Goal: Communication & Community: Answer question/provide support

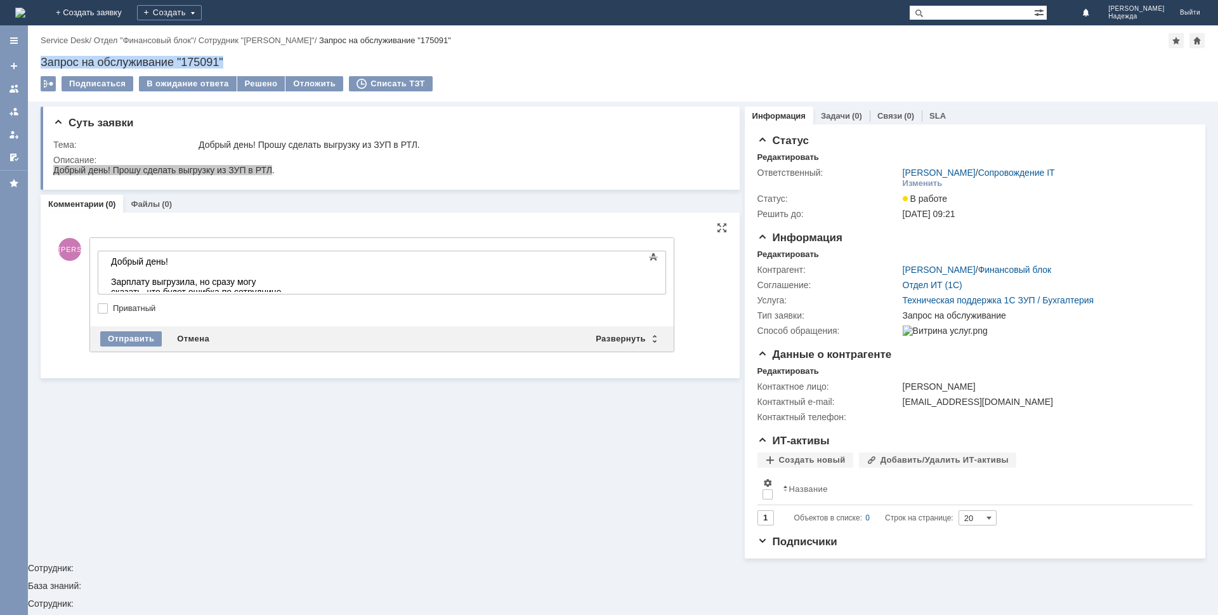
click at [473, 297] on div at bounding box center [382, 298] width 568 height 9
click at [291, 282] on div "Зарплату выгрузила, но сразу могу сказать, что будет ошибка по сотруднице" at bounding box center [201, 287] width 180 height 20
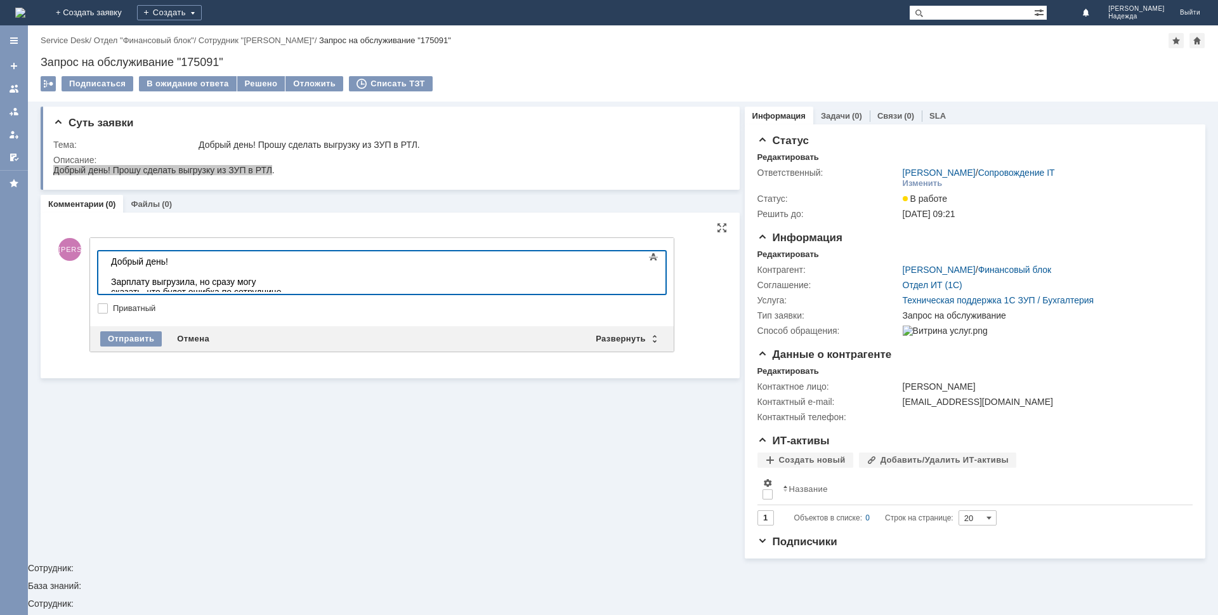
scroll to position [341, 4]
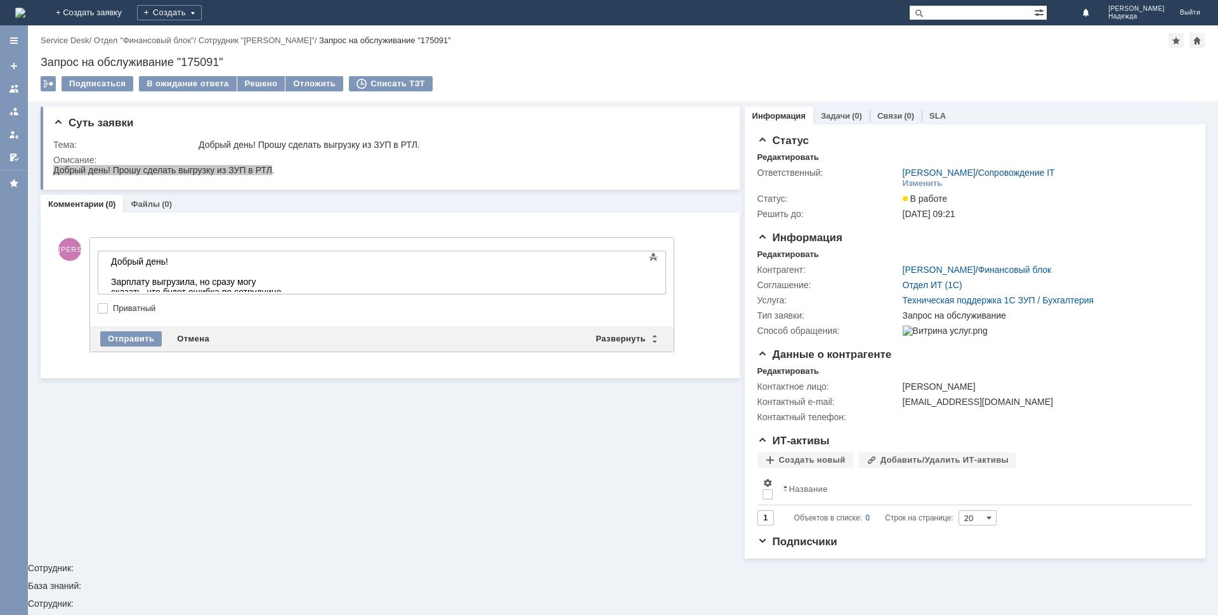
click at [291, 280] on div "Зарплату выгрузила, но сразу могу сказать, что будет ошибка по сотруднице Мамте…" at bounding box center [201, 292] width 180 height 30
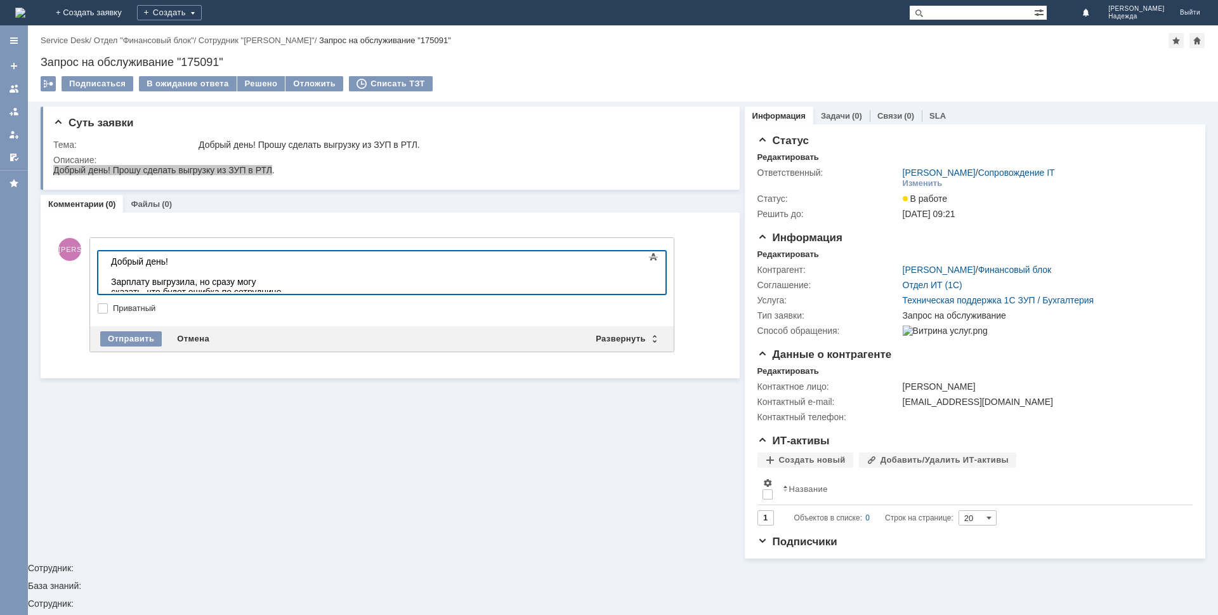
scroll to position [333, 4]
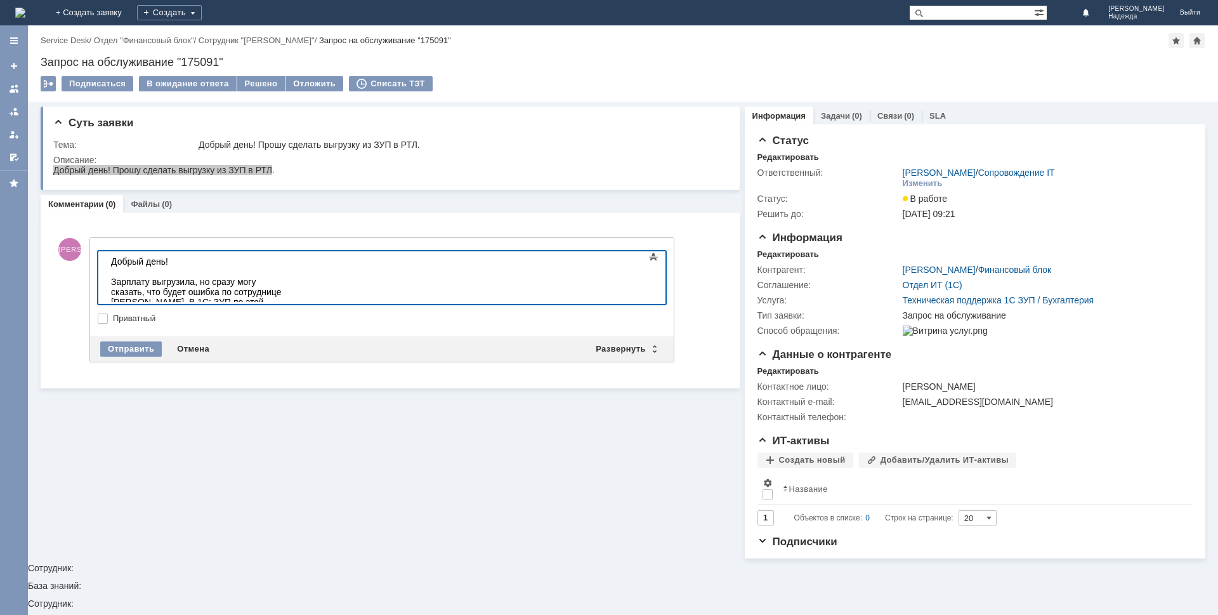
click at [291, 292] on div "Зарплату выгрузила, но сразу могу сказать, что будет ошибка по сотруднице Мамте…" at bounding box center [201, 302] width 180 height 51
click at [291, 293] on div "Зарплату выгрузила, но сразу могу сказать, что будет ошибка по сотруднице Мамте…" at bounding box center [201, 302] width 180 height 51
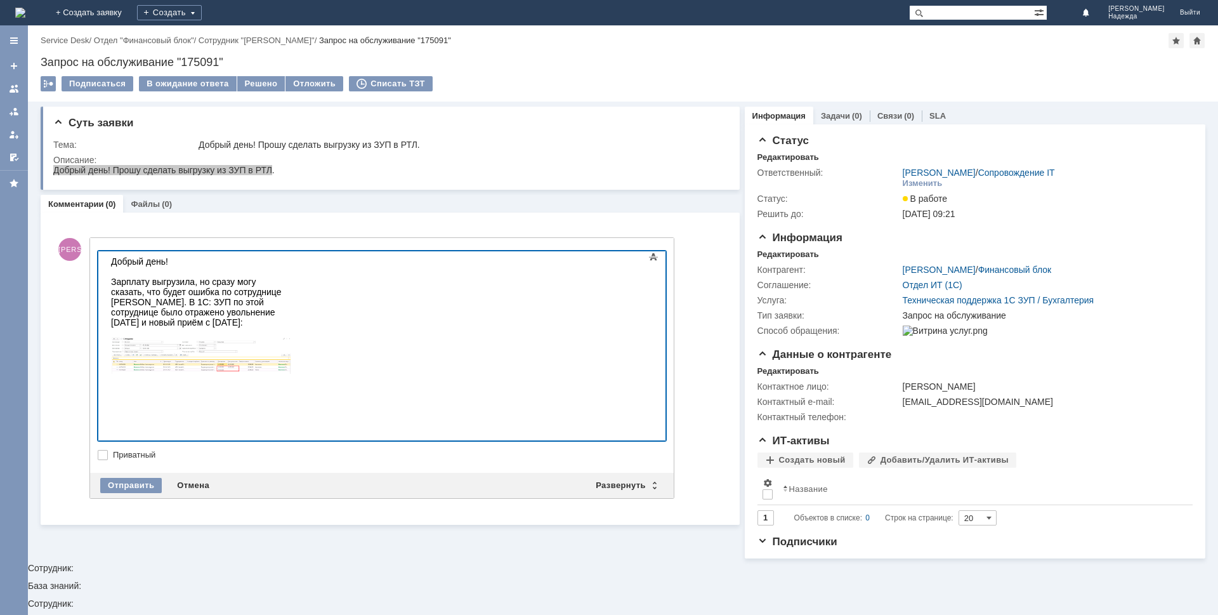
scroll to position [214, 4]
click at [291, 364] on div at bounding box center [201, 383] width 180 height 91
click at [291, 439] on div "С 24.09.2025 у сотрудницы новый табельный номер" at bounding box center [201, 449] width 180 height 20
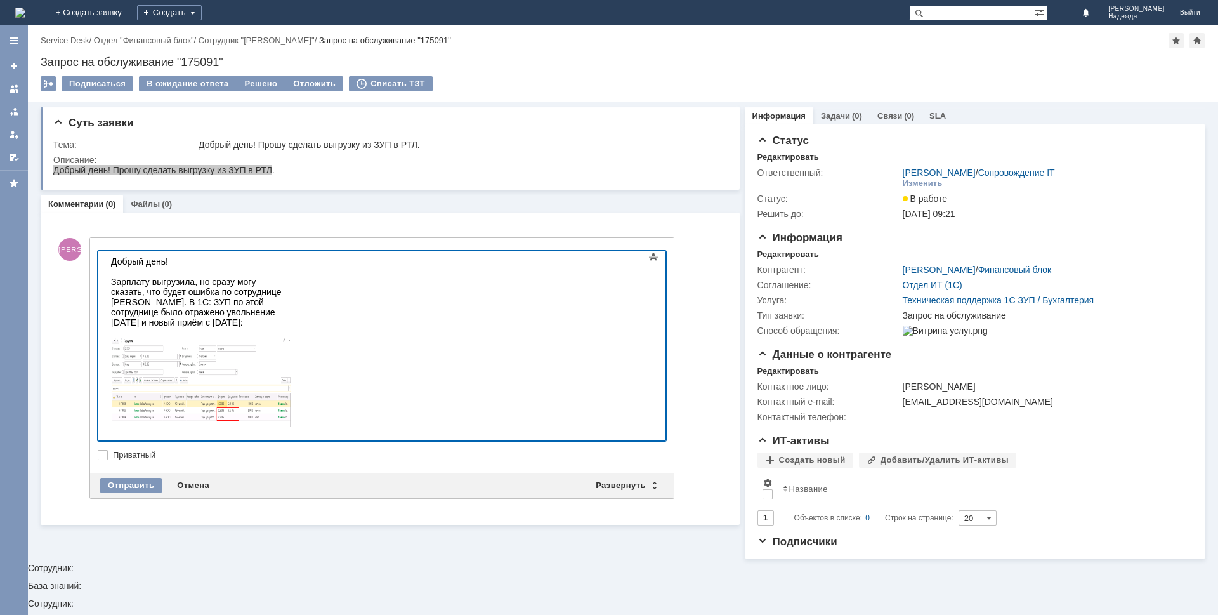
click at [291, 278] on div "Зарплату выгрузила, но сразу могу сказать, что будет ошибка по сотруднице [PERS…" at bounding box center [201, 302] width 180 height 51
copy div "Мамтеева"
click at [268, 430] on body "Добрый день! Зарплату выгрузила, но сразу могу сказать, что будет ошибка по сот…" at bounding box center [201, 367] width 190 height 233
click at [291, 439] on div "С 24.09.2025 у сотрудницы новый табельный номер ННЗП-00239. Но это вообще никак…" at bounding box center [201, 464] width 180 height 51
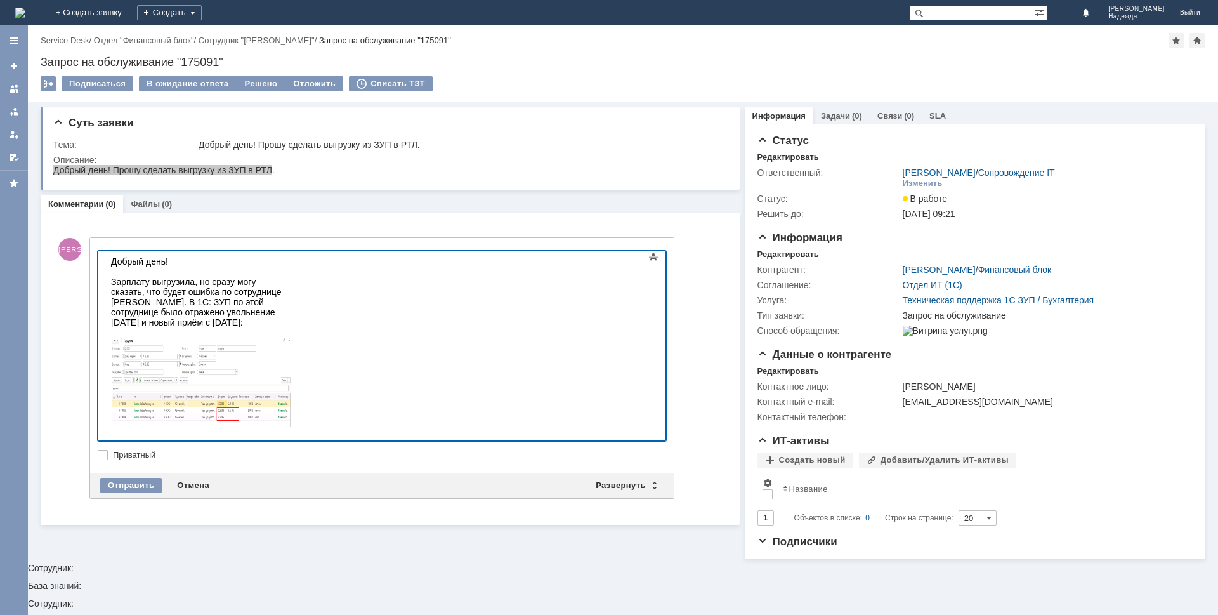
click at [291, 439] on div "С 24.09.2025 у сотрудницы новый табельный номер ННЗП-00239. Но это вообще никак…" at bounding box center [201, 464] width 180 height 51
click at [149, 487] on div "Отправить" at bounding box center [131, 485] width 62 height 15
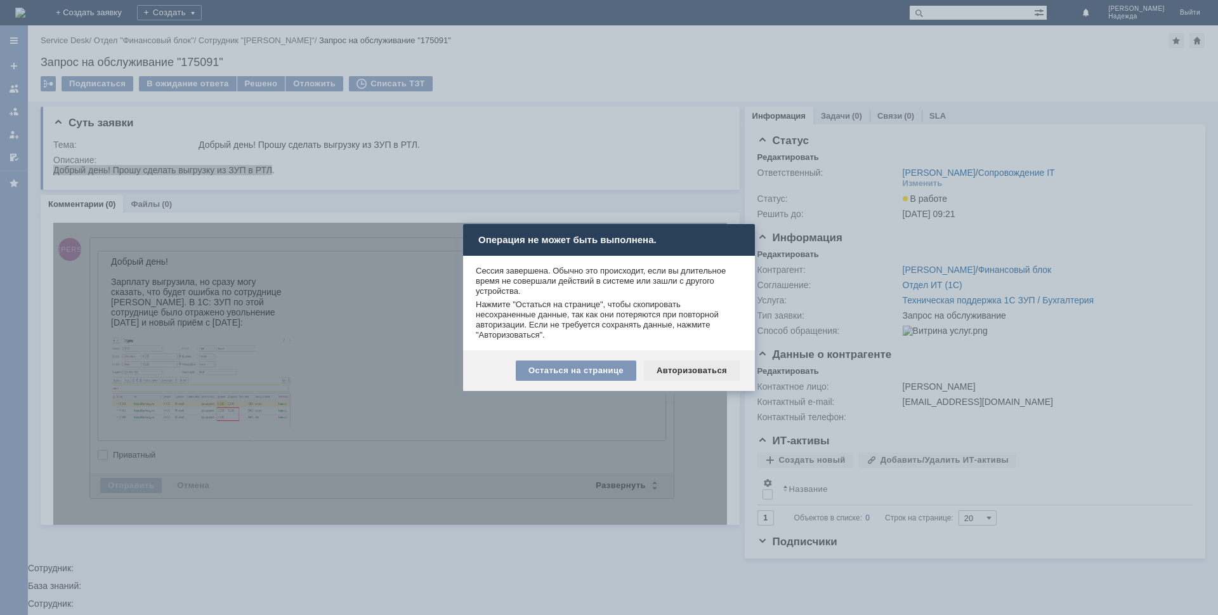
click at [689, 373] on div "Авторизоваться" at bounding box center [692, 370] width 96 height 20
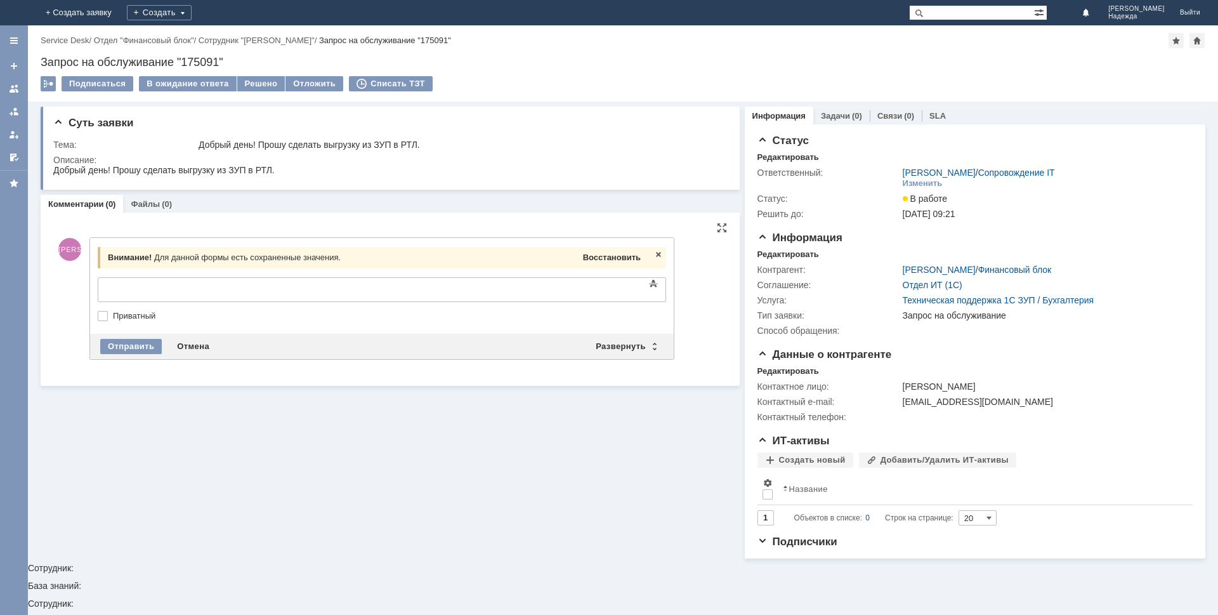
drag, startPoint x: 629, startPoint y: 263, endPoint x: 526, endPoint y: 15, distance: 268.2
click at [629, 263] on div "Восстановить" at bounding box center [612, 257] width 63 height 16
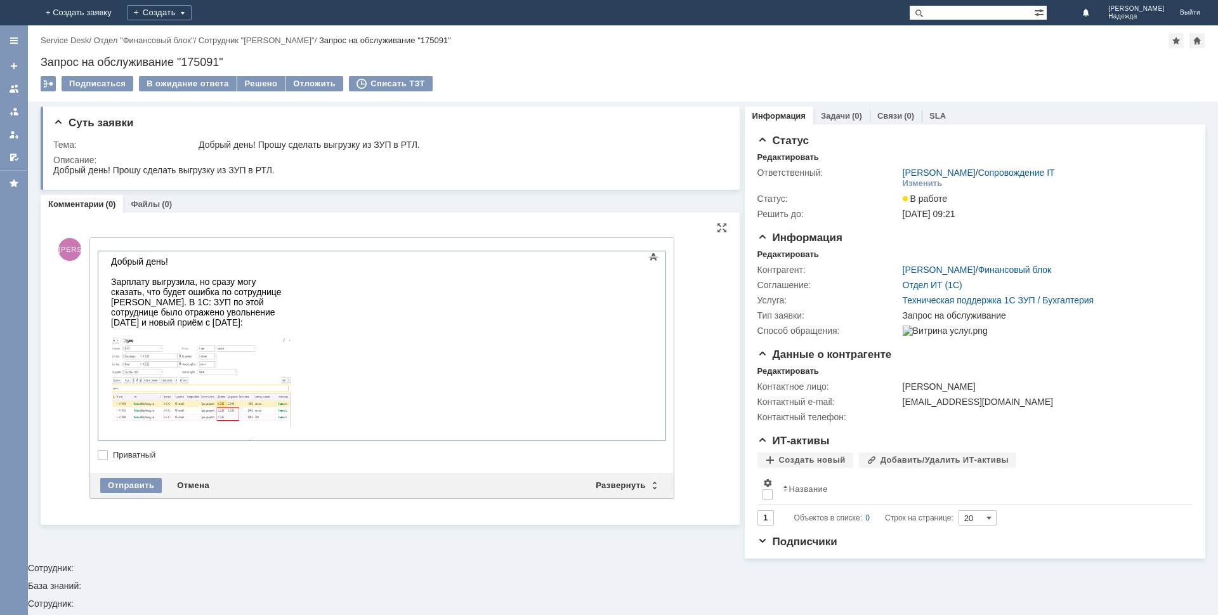
scroll to position [4, 0]
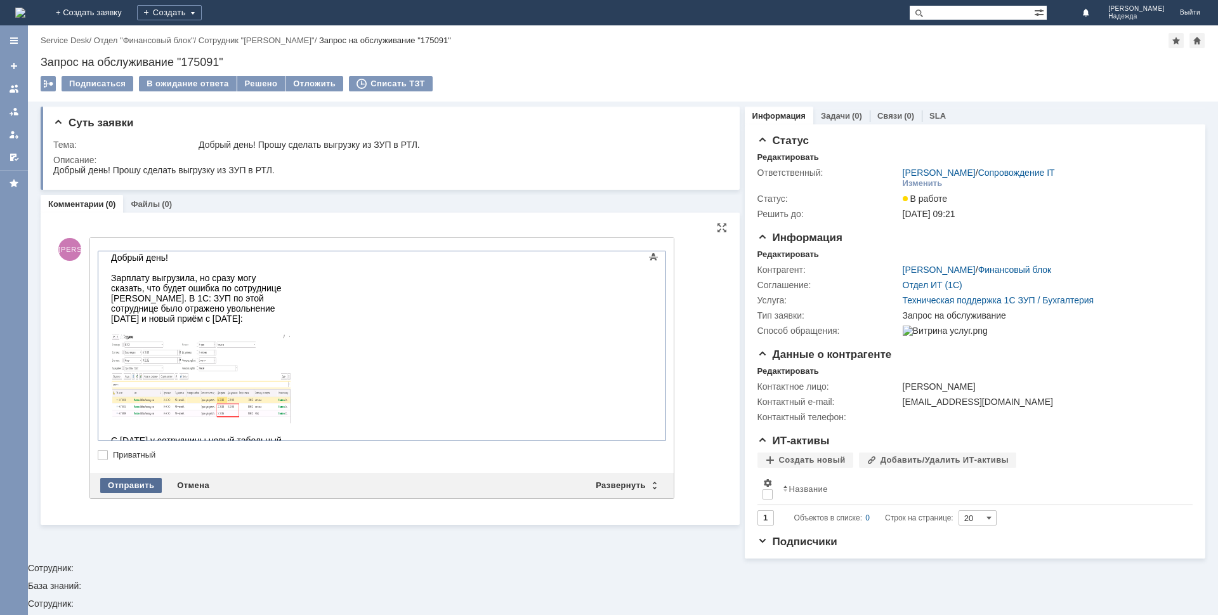
click at [119, 488] on div "Отправить" at bounding box center [131, 485] width 62 height 15
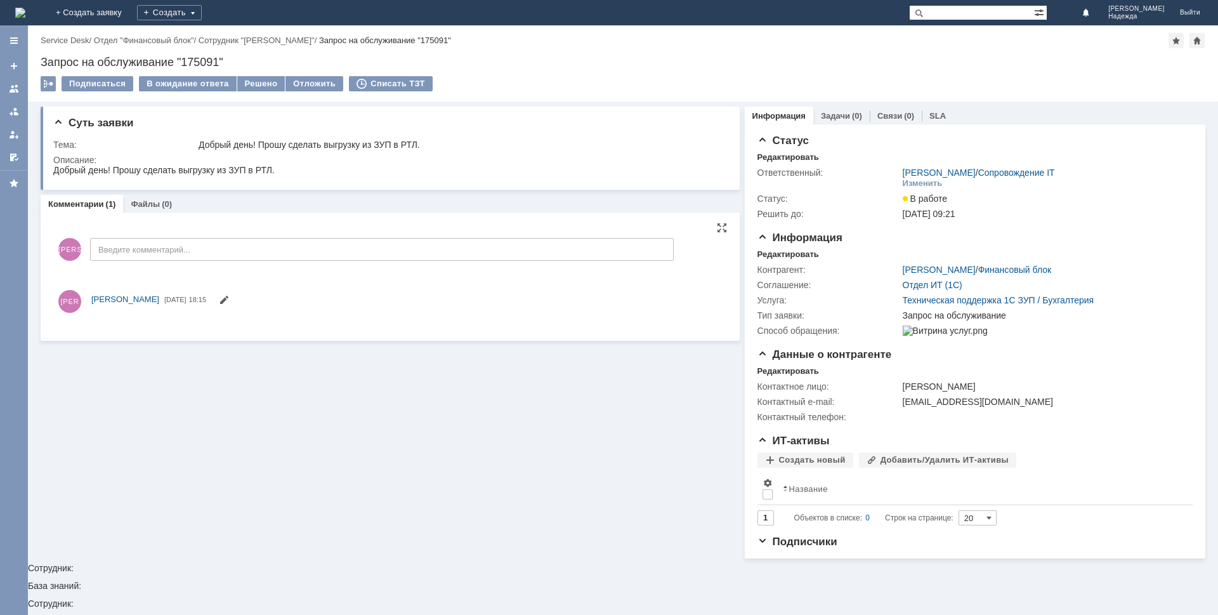
scroll to position [0, 0]
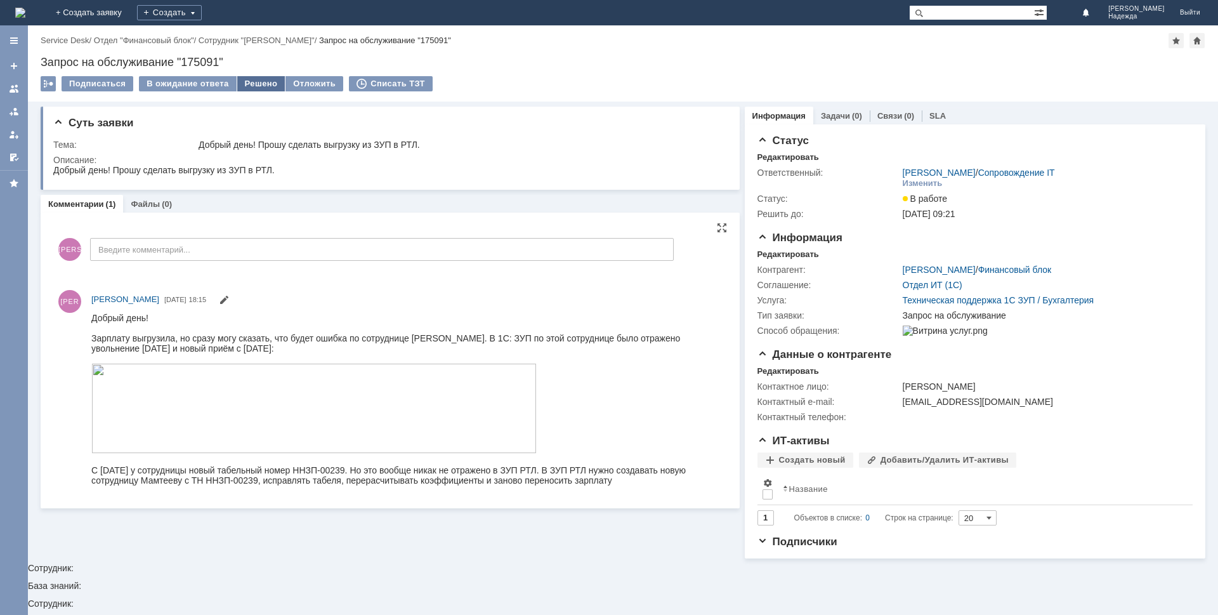
click at [262, 83] on div "Решено" at bounding box center [261, 83] width 48 height 15
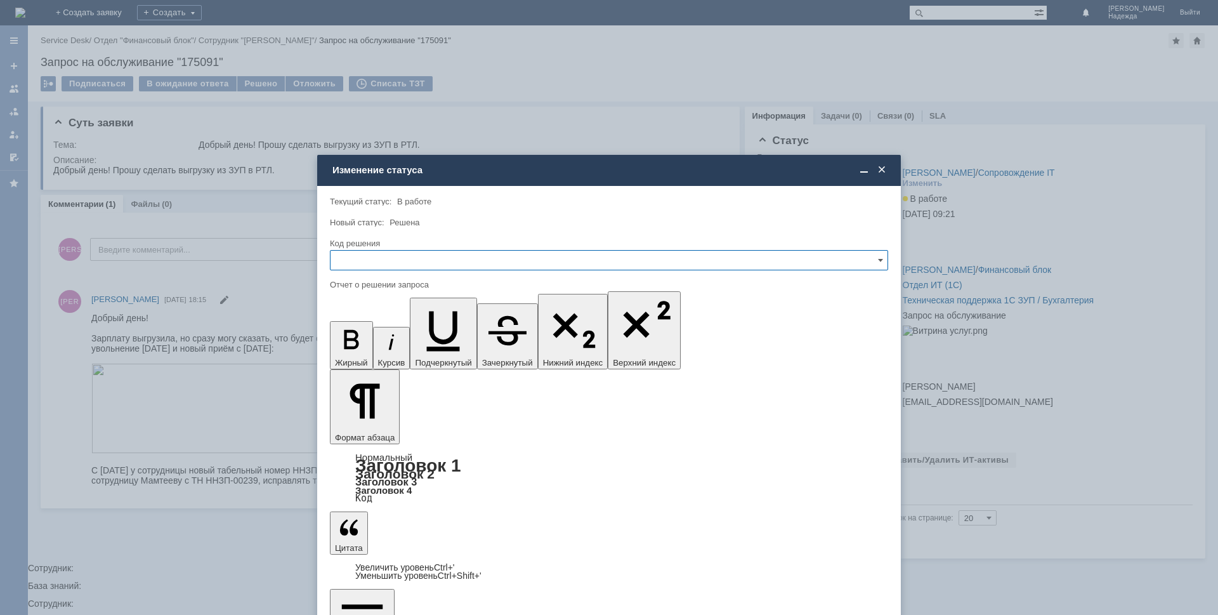
click at [364, 260] on input "text" at bounding box center [609, 260] width 558 height 20
click at [364, 341] on span "Решено" at bounding box center [609, 346] width 542 height 10
type input "Решено"
